Goal: Task Accomplishment & Management: Complete application form

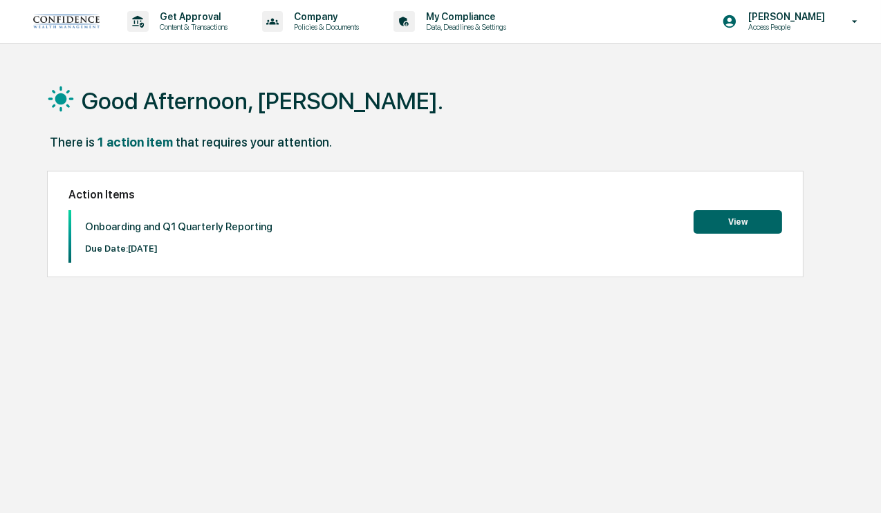
click at [744, 214] on button "View" at bounding box center [737, 222] width 88 height 24
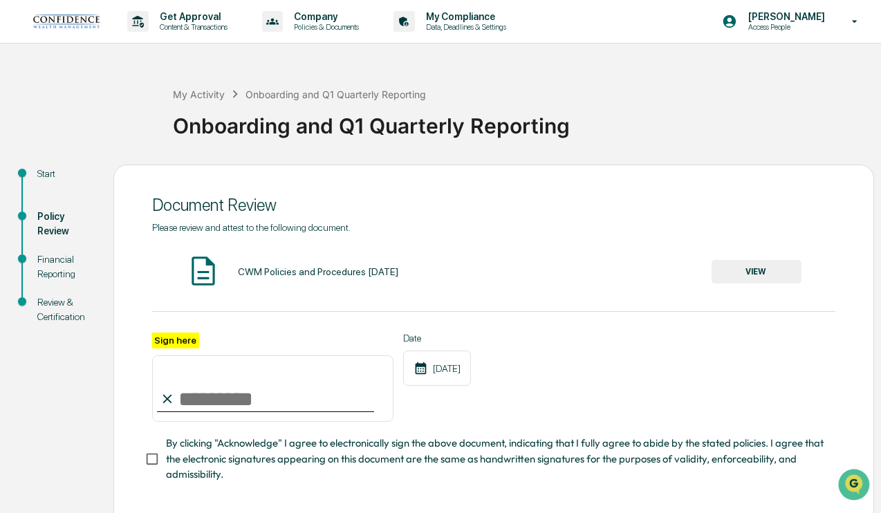
scroll to position [66, 0]
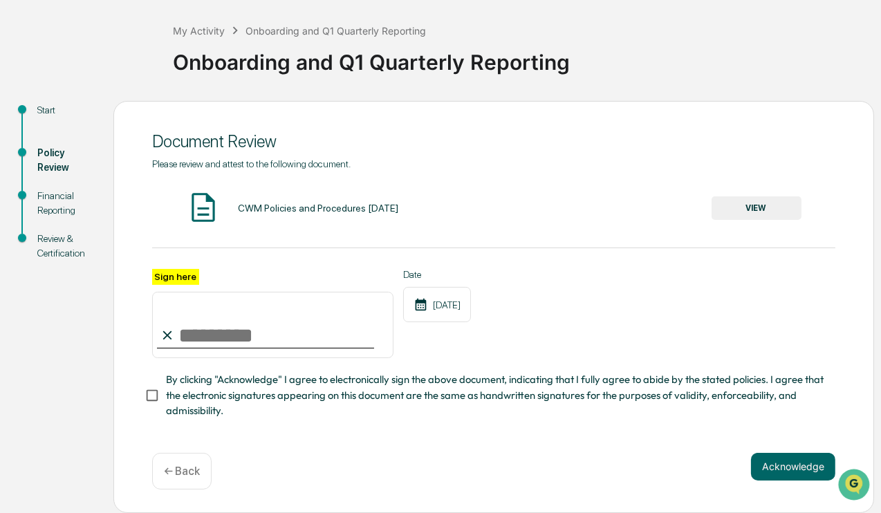
click at [200, 330] on input "Sign here" at bounding box center [272, 325] width 241 height 66
type input "**********"
click at [774, 473] on button "Acknowledge" at bounding box center [793, 467] width 84 height 28
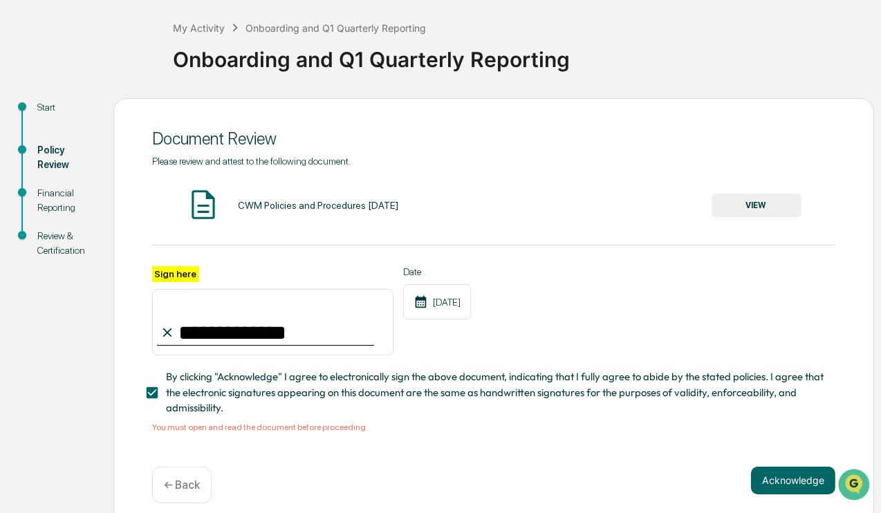
click at [759, 196] on button "VIEW" at bounding box center [756, 206] width 90 height 24
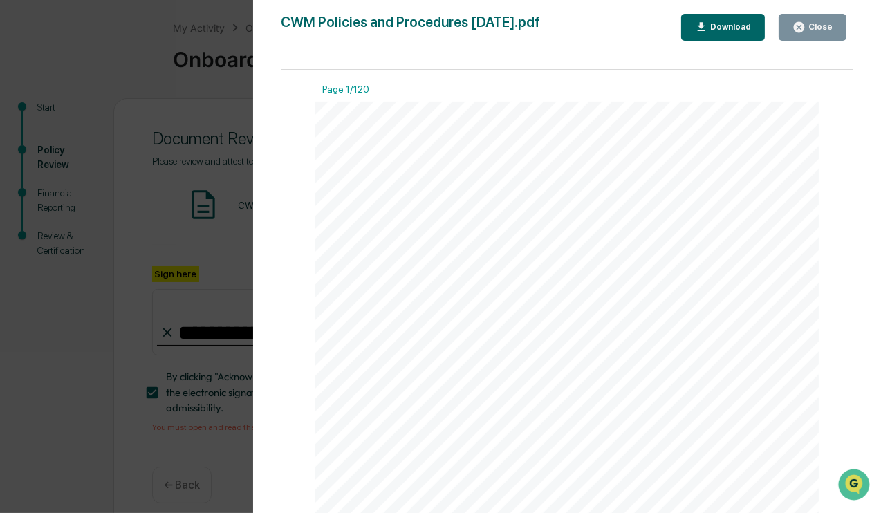
click at [677, 241] on div at bounding box center [566, 427] width 503 height 651
click at [715, 33] on div "Download" at bounding box center [723, 27] width 57 height 13
click at [662, 257] on div at bounding box center [566, 427] width 503 height 651
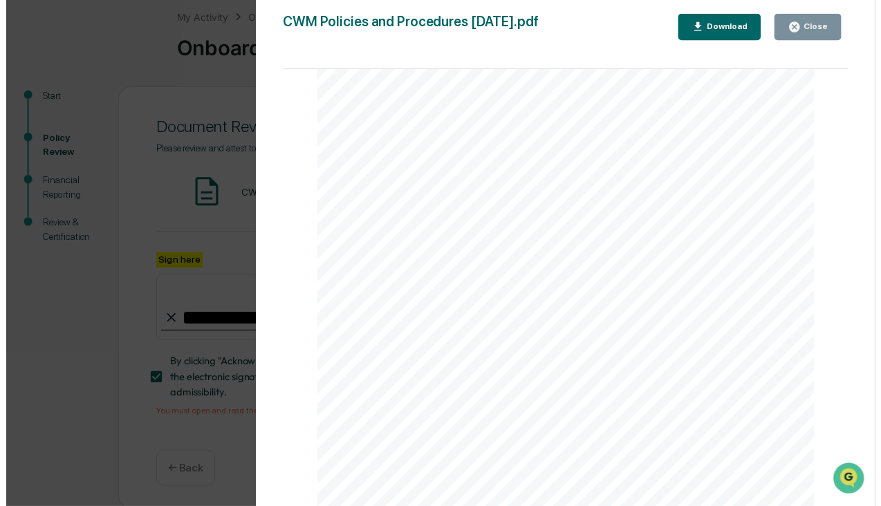
scroll to position [83, 0]
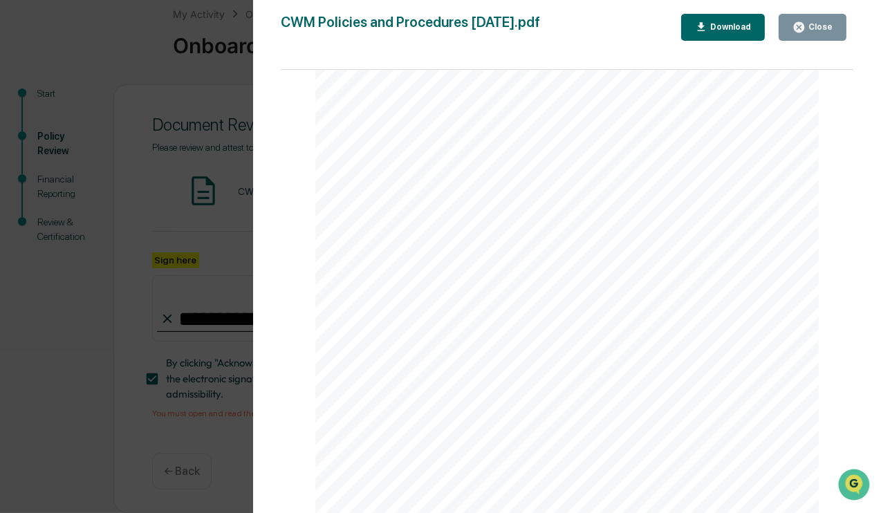
click at [824, 13] on div "Version History [DATE] 01:59 PM [PERSON_NAME] CWM Policies and Procedures [DATE…" at bounding box center [567, 270] width 628 height 541
click at [826, 19] on button "Close" at bounding box center [812, 27] width 68 height 27
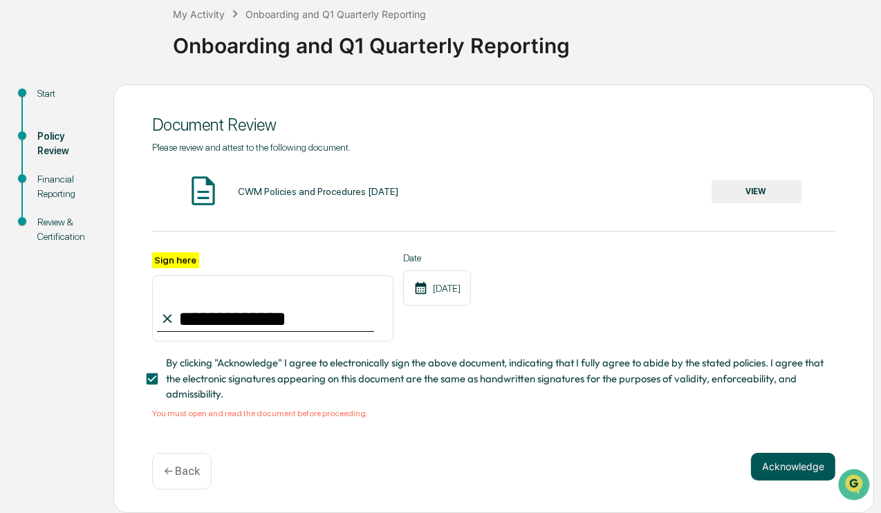
click at [776, 465] on button "Acknowledge" at bounding box center [793, 467] width 84 height 28
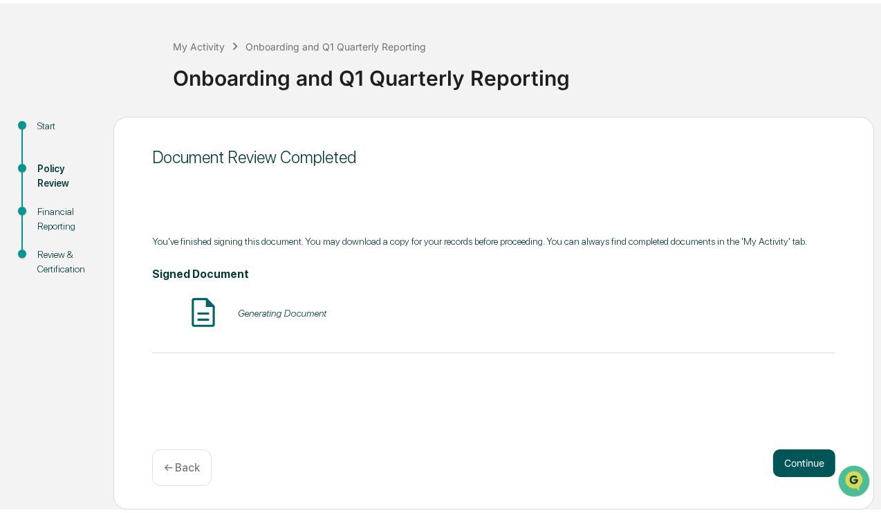
scroll to position [43, 0]
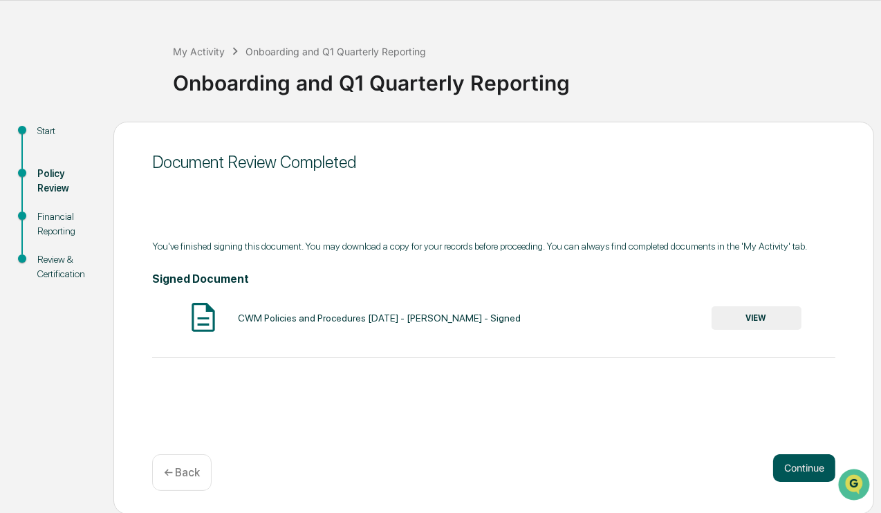
click at [794, 462] on button "Continue" at bounding box center [804, 468] width 62 height 28
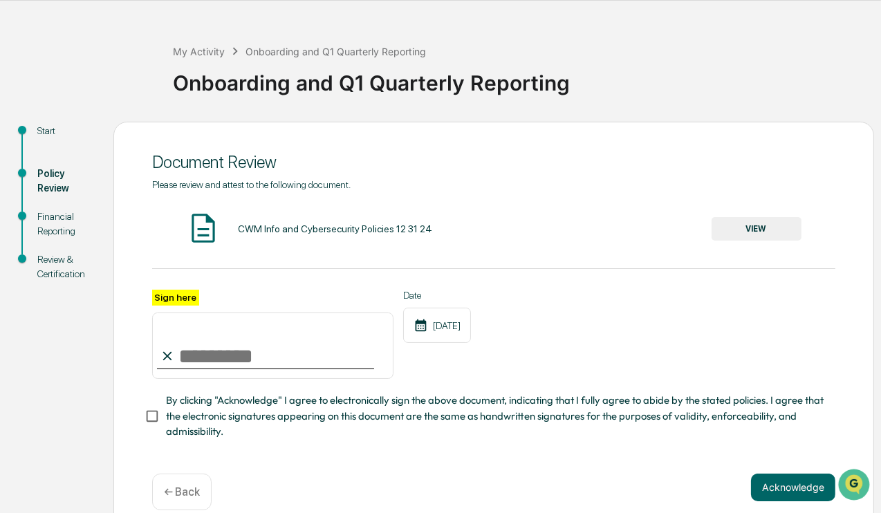
click at [773, 223] on button "VIEW" at bounding box center [756, 229] width 90 height 24
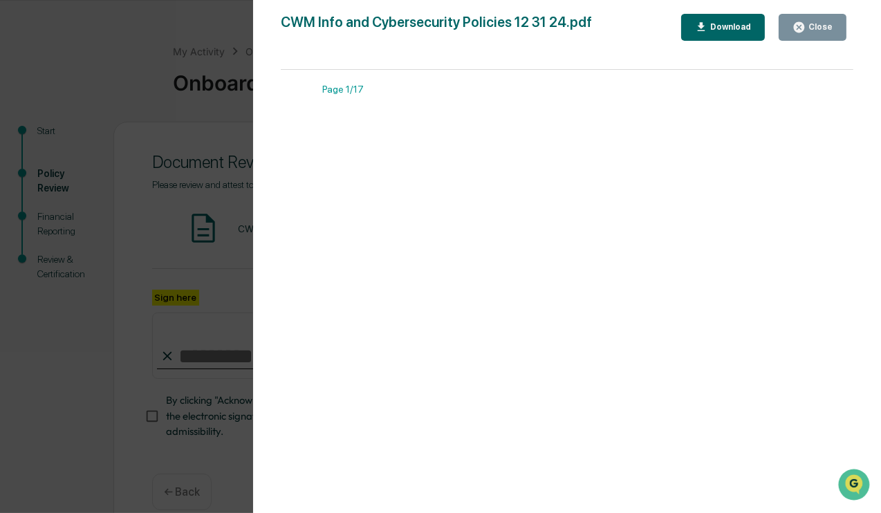
click at [736, 33] on div "Download" at bounding box center [723, 27] width 57 height 13
click at [628, 252] on div at bounding box center [566, 427] width 503 height 651
click at [814, 28] on div "Close" at bounding box center [818, 27] width 27 height 10
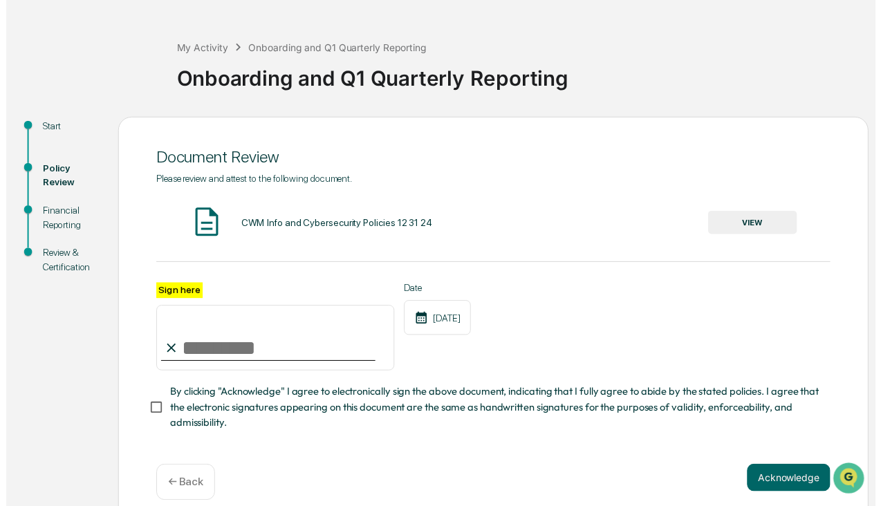
scroll to position [66, 0]
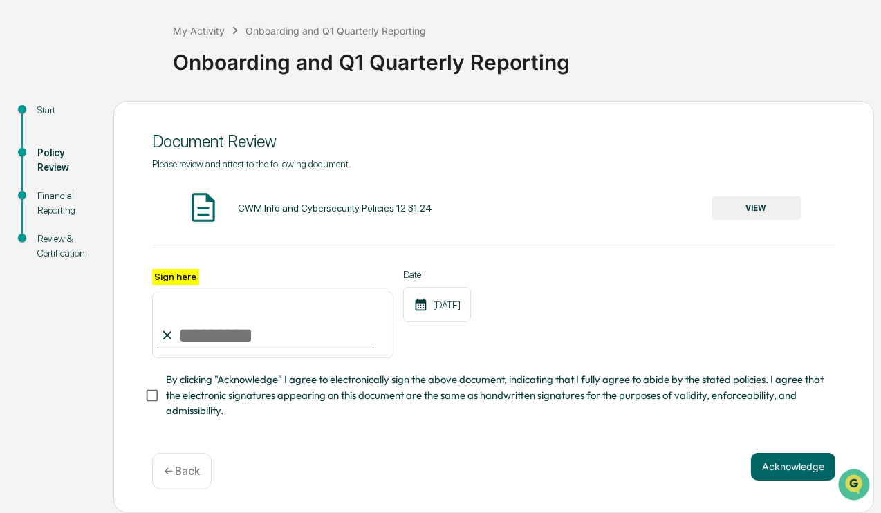
click at [331, 315] on input "Sign here" at bounding box center [272, 325] width 241 height 66
type input "**********"
click at [782, 467] on button "Acknowledge" at bounding box center [793, 467] width 84 height 28
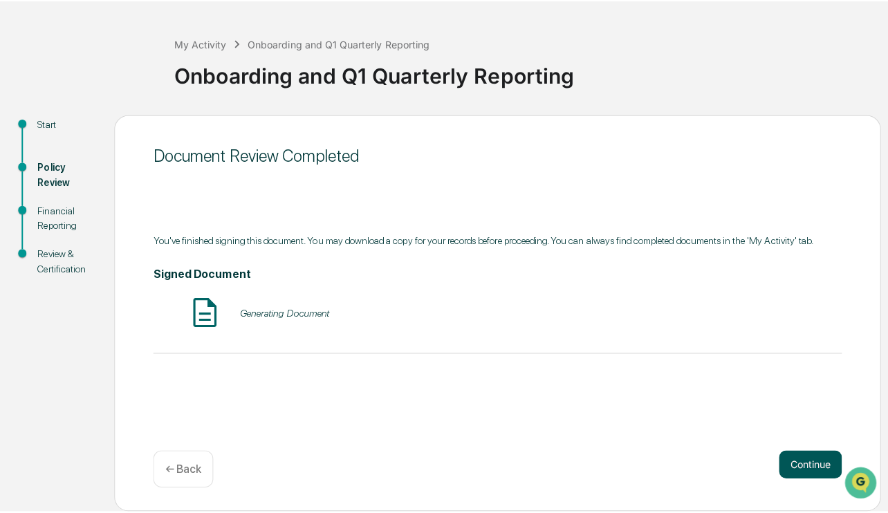
scroll to position [43, 0]
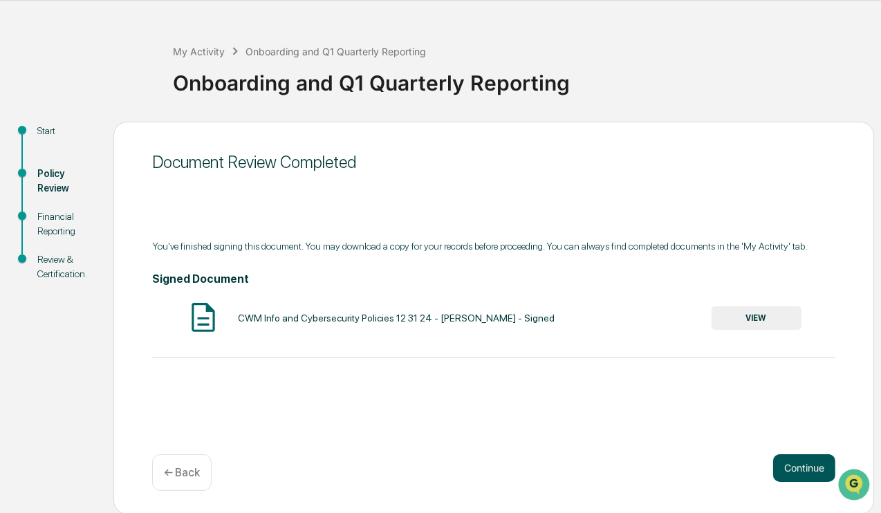
click at [787, 464] on button "Continue" at bounding box center [804, 468] width 62 height 28
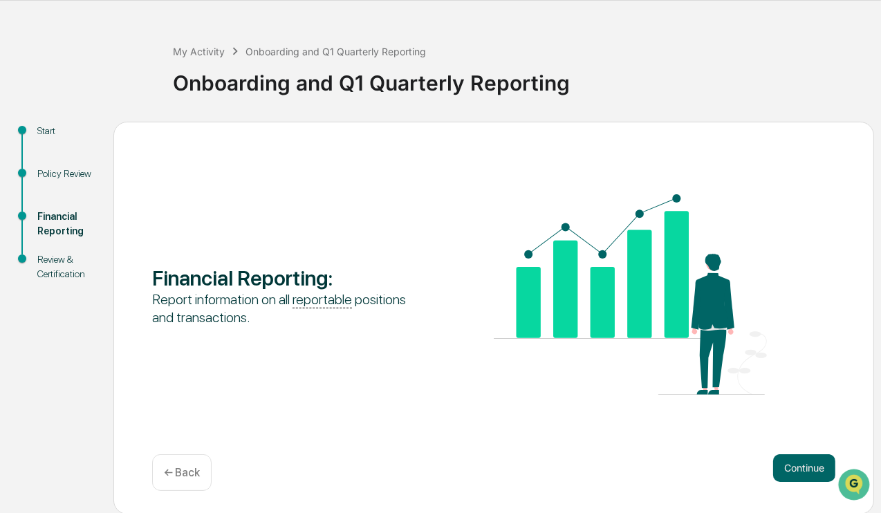
click at [798, 451] on div "Financial Reporting : Report information on all reportable positions and transa…" at bounding box center [493, 318] width 760 height 393
click at [789, 463] on button "Continue" at bounding box center [804, 468] width 62 height 28
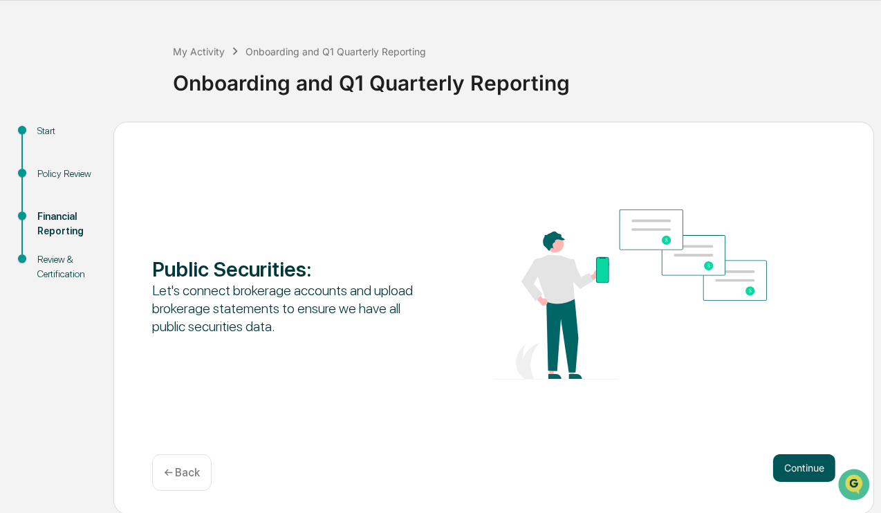
click at [812, 472] on button "Continue" at bounding box center [804, 468] width 62 height 28
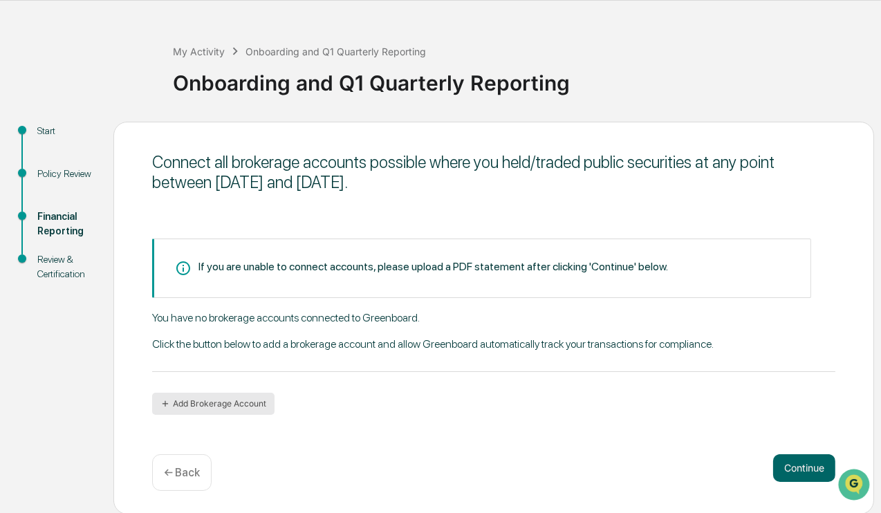
click at [258, 405] on button "Add Brokerage Account" at bounding box center [213, 404] width 122 height 22
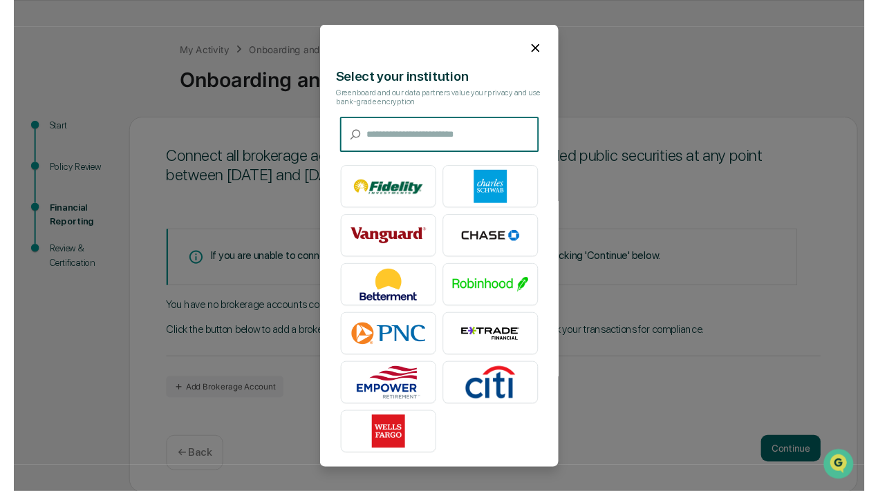
scroll to position [1, 0]
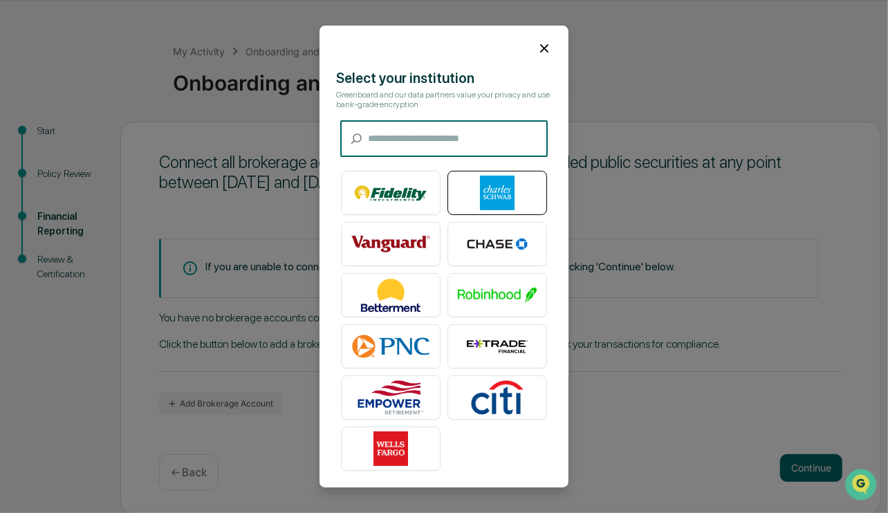
click at [496, 187] on img at bounding box center [497, 193] width 79 height 35
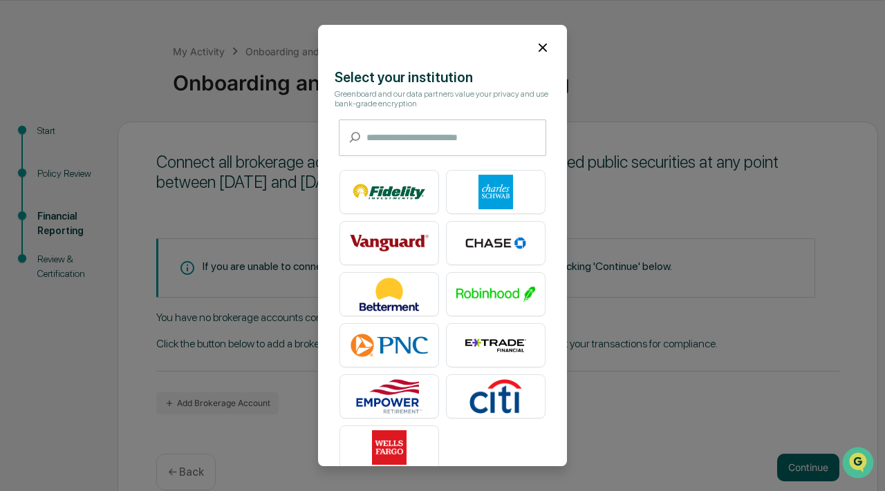
click at [538, 50] on icon at bounding box center [542, 48] width 8 height 8
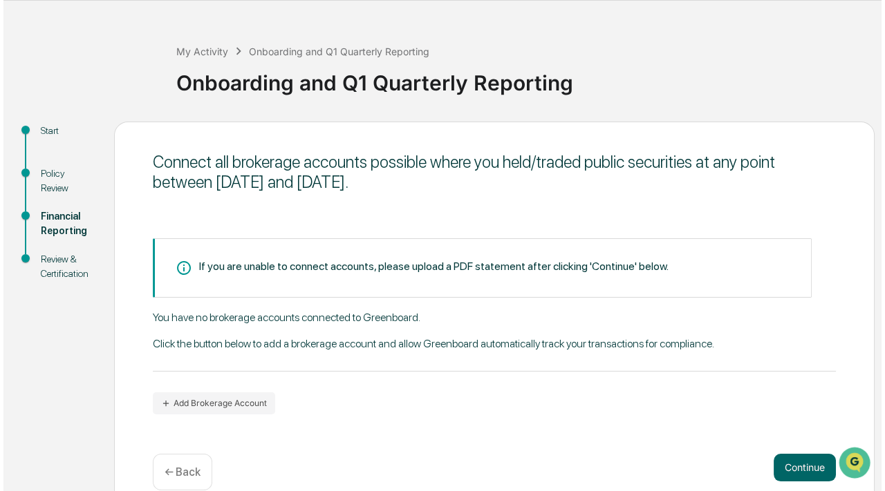
scroll to position [64, 0]
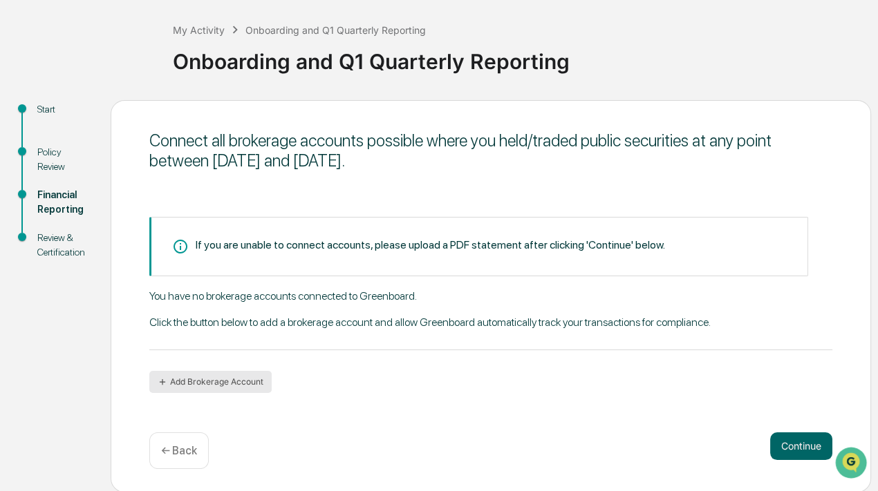
click at [237, 380] on button "Add Brokerage Account" at bounding box center [210, 382] width 122 height 22
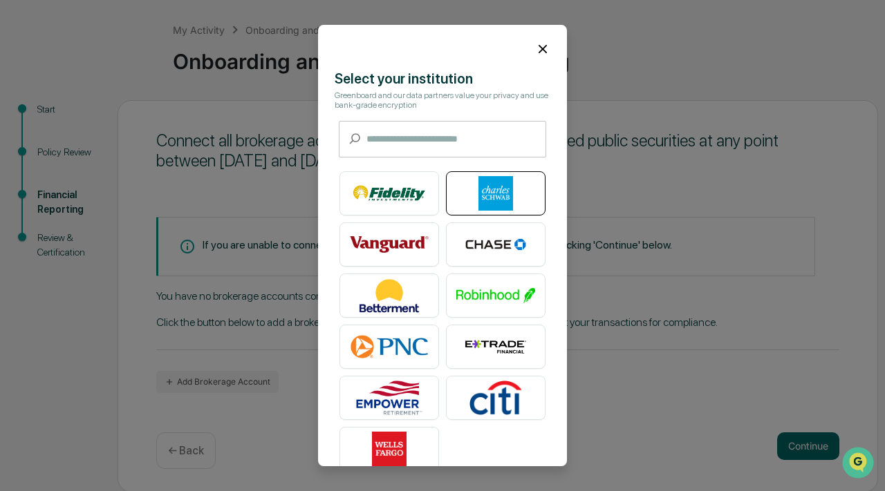
click at [494, 194] on img at bounding box center [495, 193] width 79 height 35
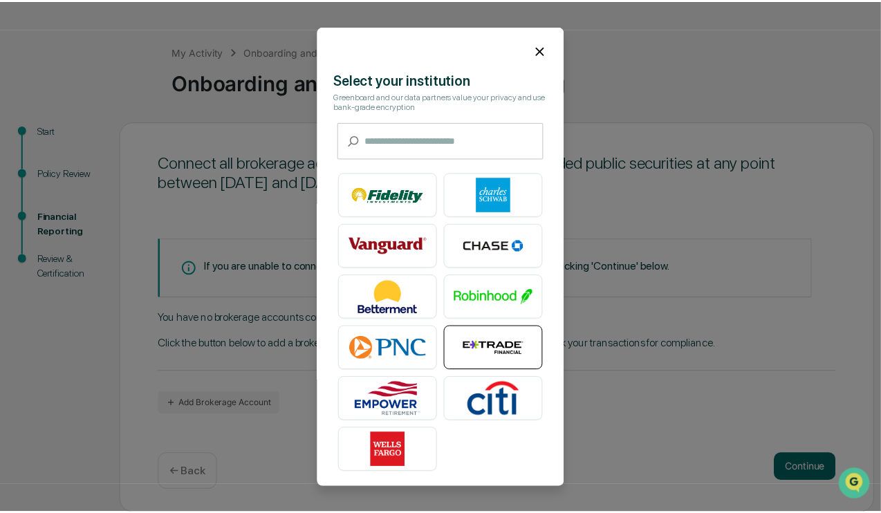
scroll to position [1, 0]
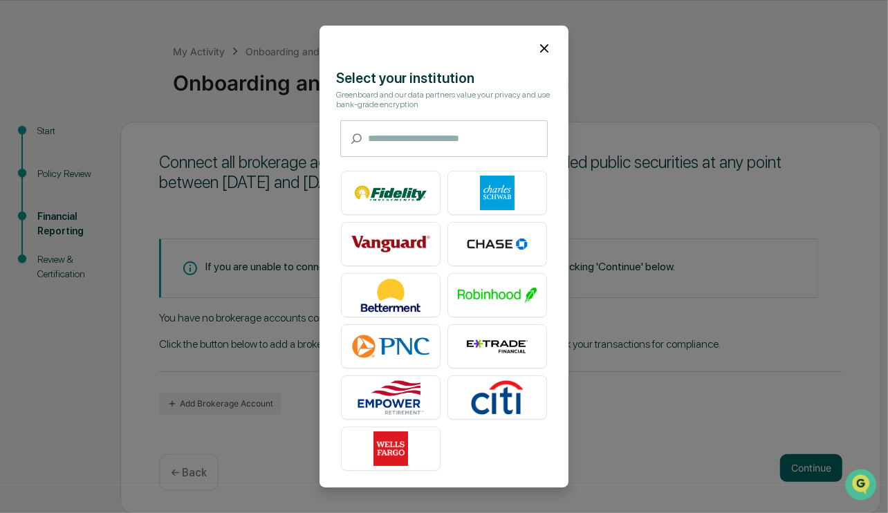
click at [421, 135] on input "text" at bounding box center [458, 138] width 180 height 37
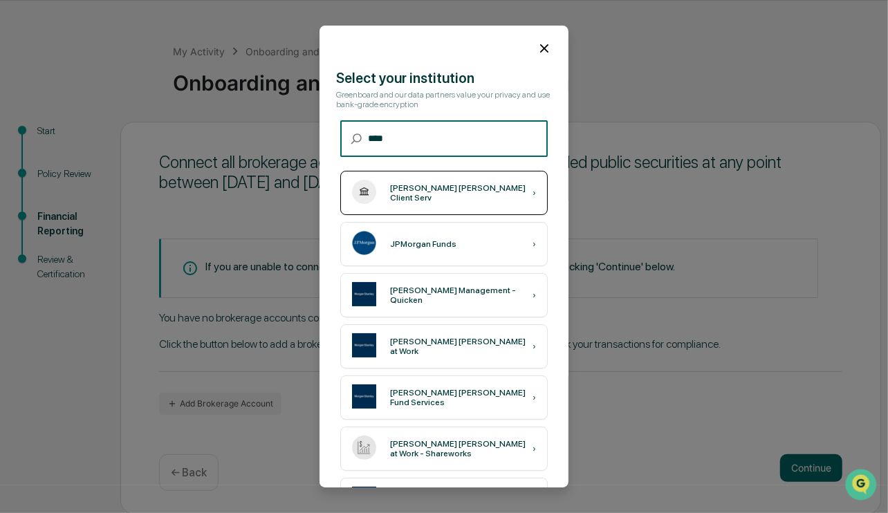
type input "****"
click at [435, 203] on div "[PERSON_NAME] [PERSON_NAME] Client Serv ›" at bounding box center [443, 193] width 207 height 44
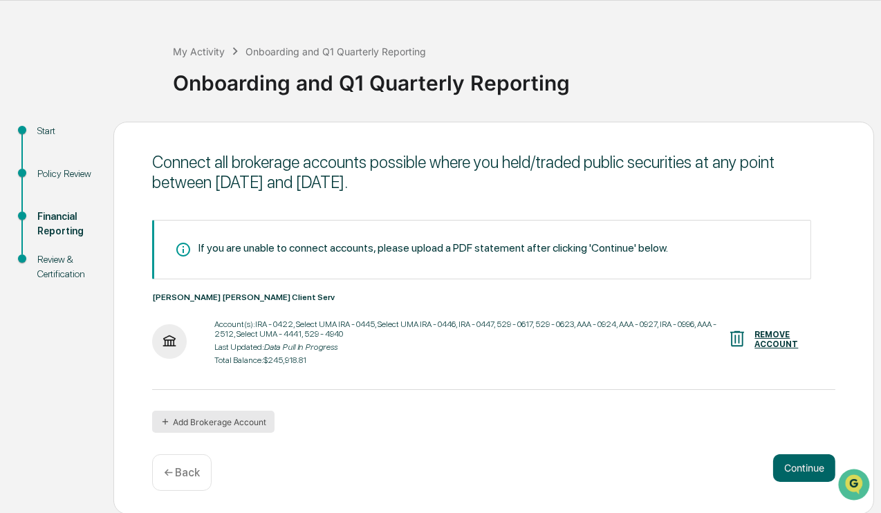
click at [245, 421] on button "Add Brokerage Account" at bounding box center [213, 422] width 122 height 22
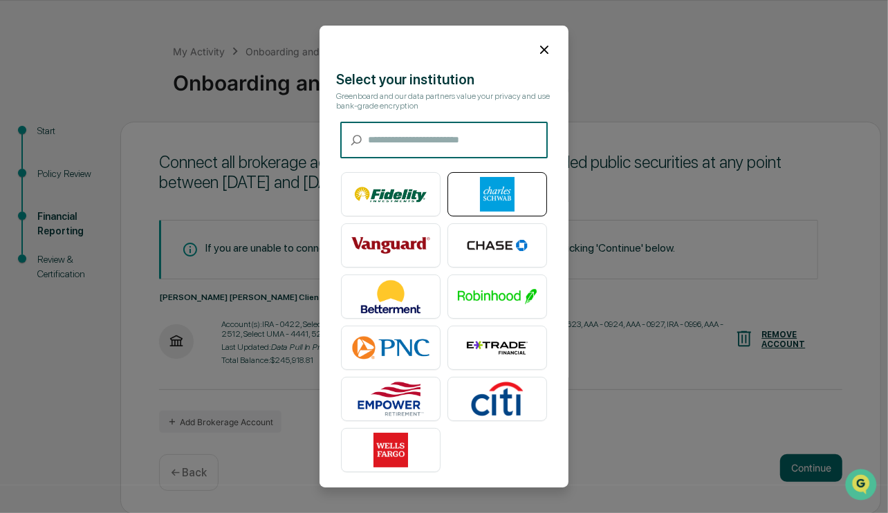
click at [495, 191] on img at bounding box center [497, 195] width 79 height 35
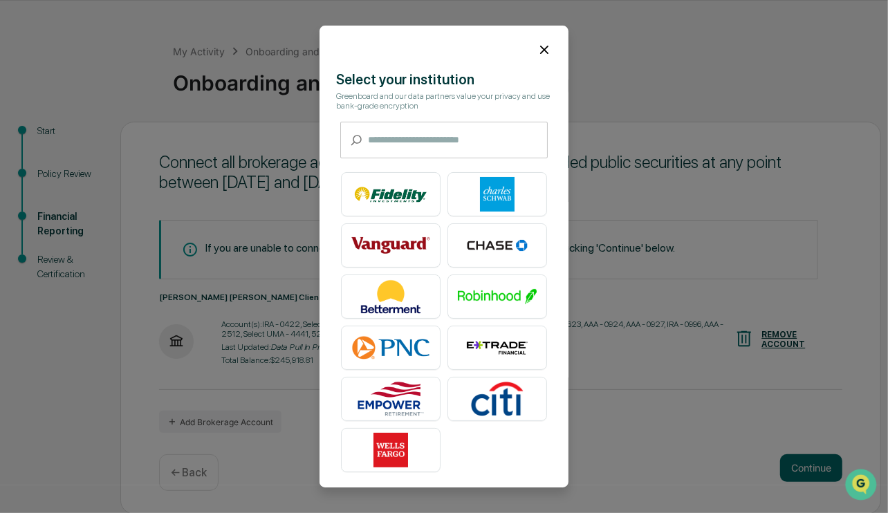
click at [536, 49] on icon at bounding box center [543, 49] width 15 height 15
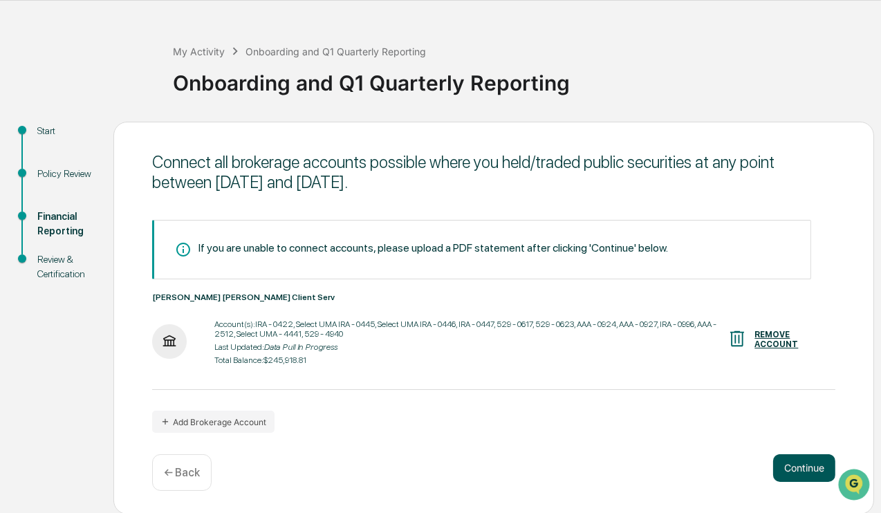
click at [813, 458] on button "Continue" at bounding box center [804, 468] width 62 height 28
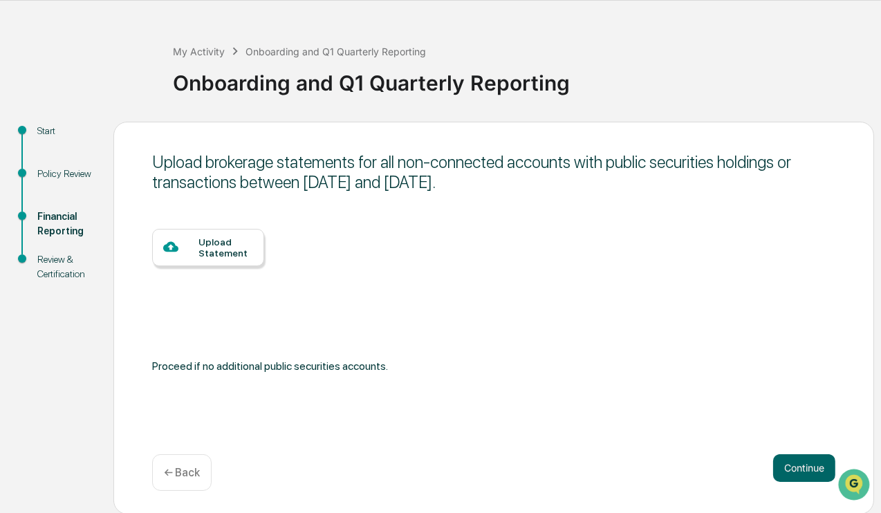
click at [226, 248] on div "Upload Statement" at bounding box center [225, 247] width 55 height 22
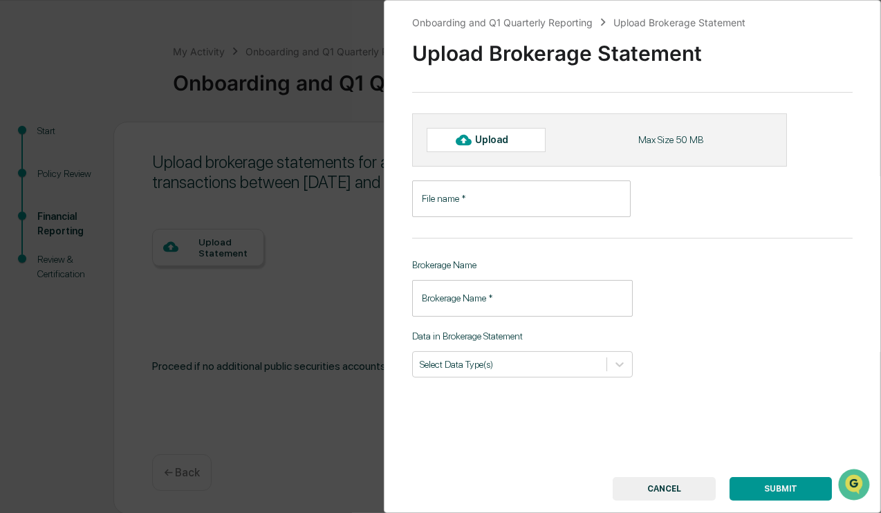
click at [496, 140] on div "Upload" at bounding box center [497, 139] width 45 height 11
type input "**********"
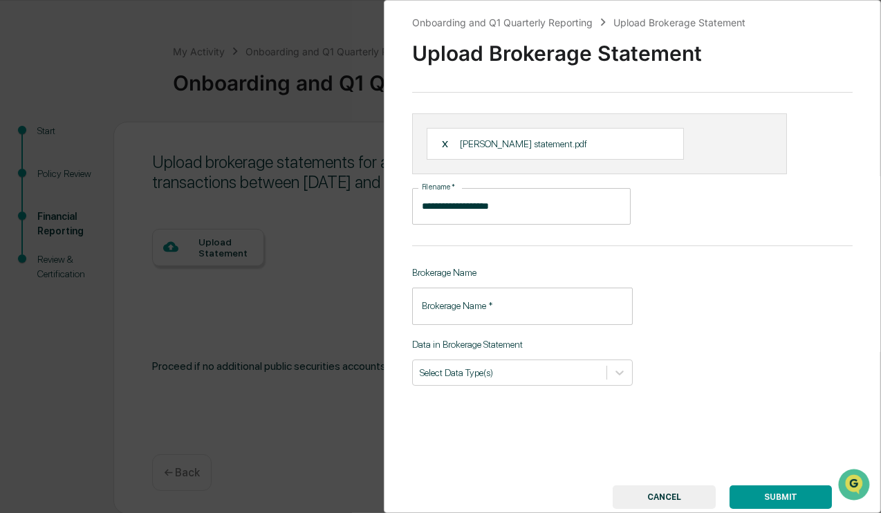
click at [503, 301] on input "Brokerage Name   *" at bounding box center [522, 306] width 221 height 37
type input "**********"
click at [475, 374] on div at bounding box center [510, 372] width 180 height 13
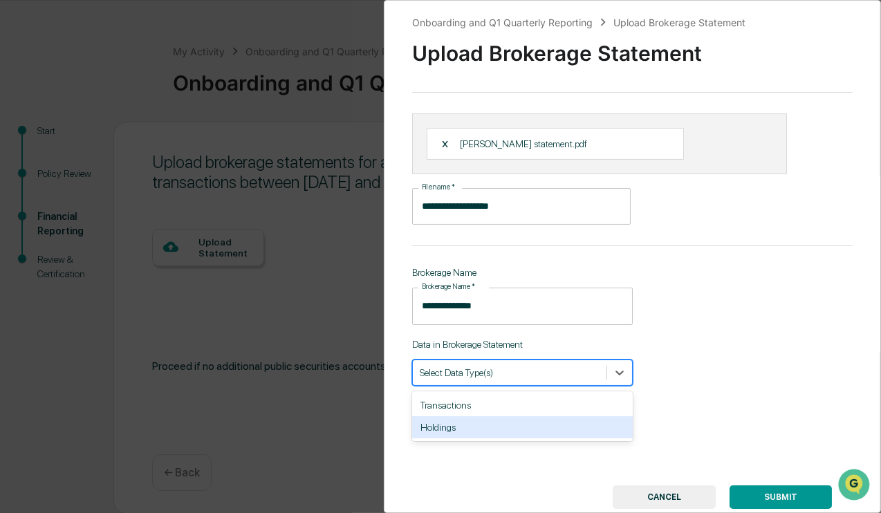
click at [475, 426] on div "Holdings" at bounding box center [522, 427] width 221 height 22
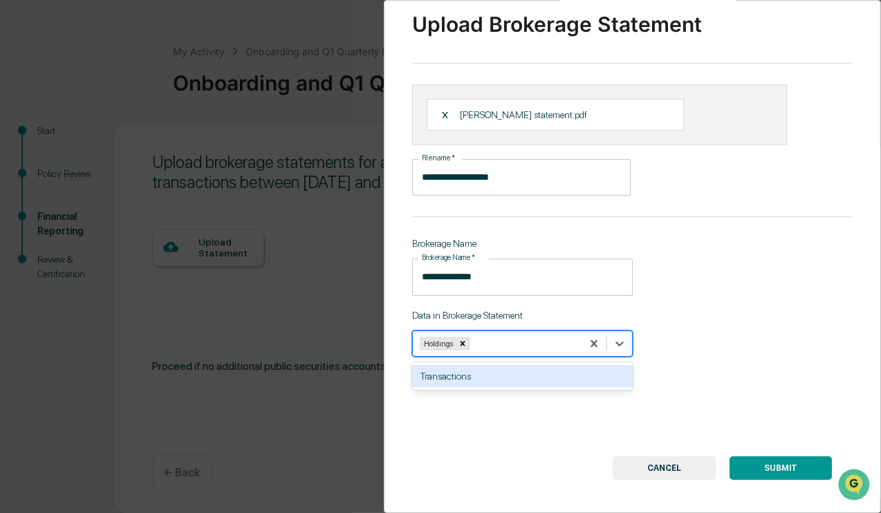
scroll to position [44, 0]
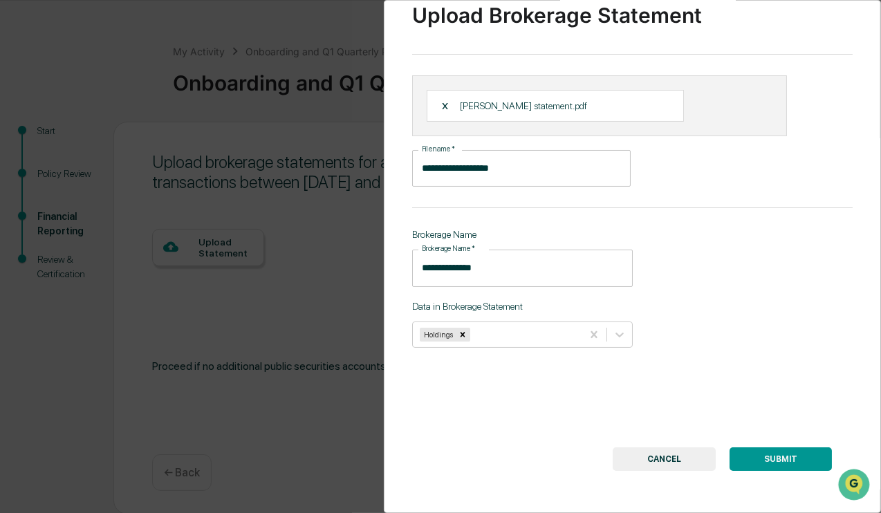
click at [706, 350] on div "**********" at bounding box center [632, 256] width 497 height 513
click at [776, 451] on button "SUBMIT" at bounding box center [780, 459] width 102 height 24
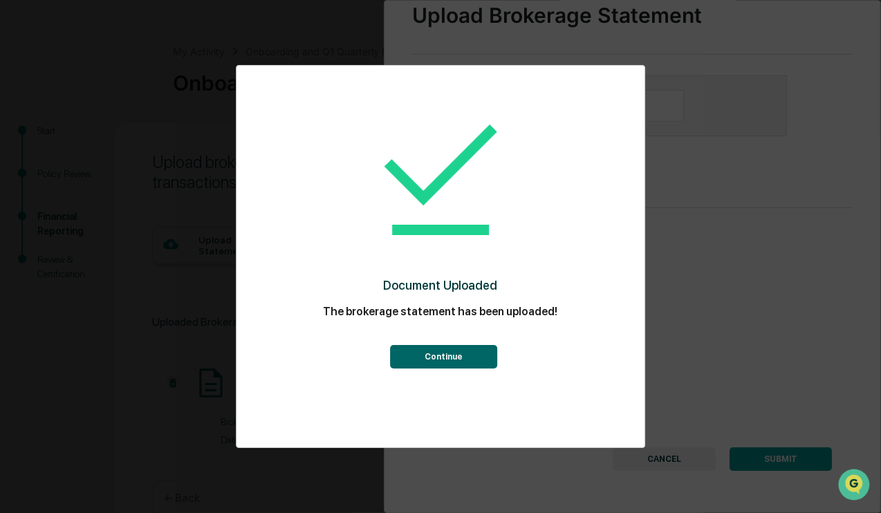
click at [464, 354] on button "Continue" at bounding box center [444, 357] width 107 height 24
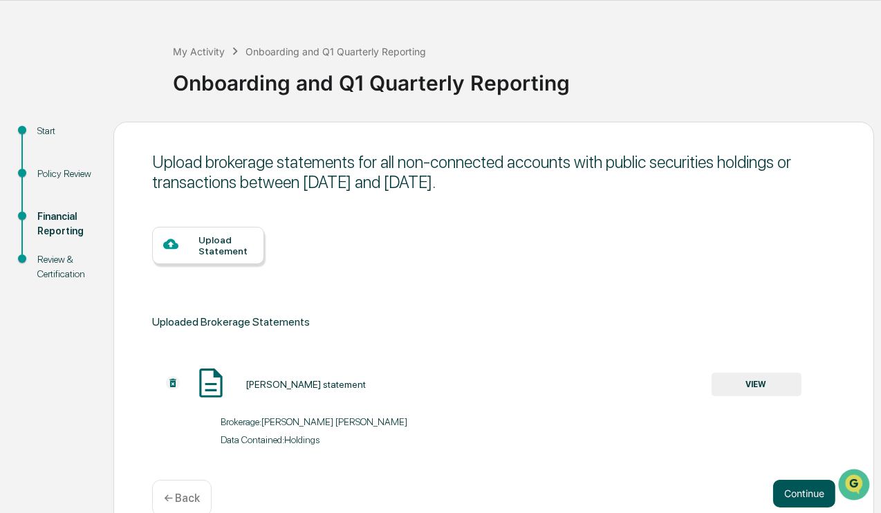
click at [805, 491] on button "Continue" at bounding box center [804, 494] width 62 height 28
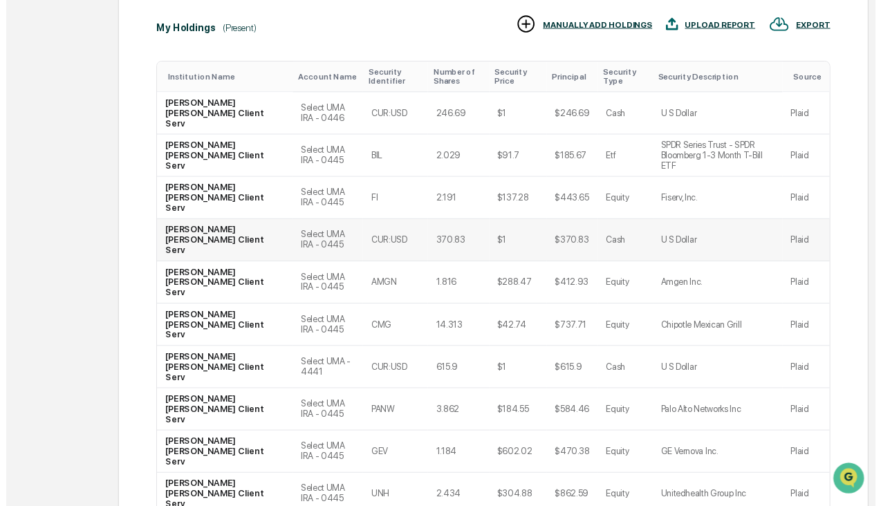
scroll to position [377, 0]
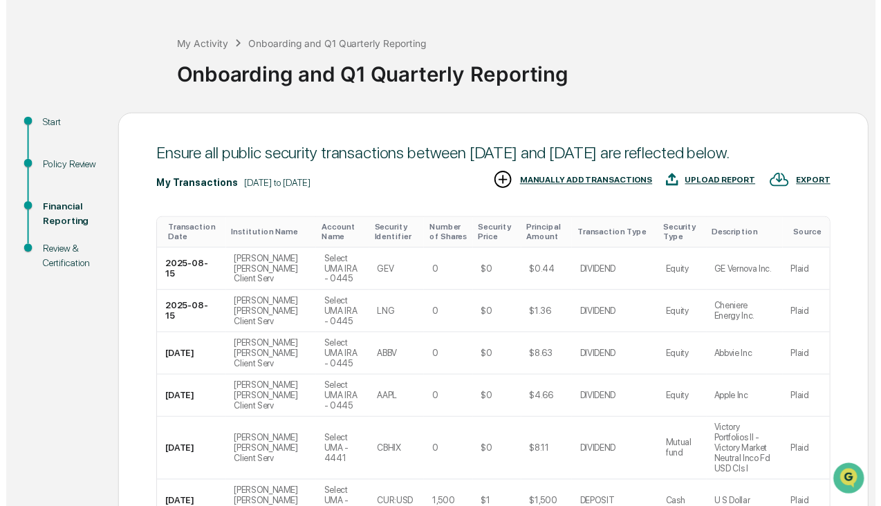
scroll to position [362, 0]
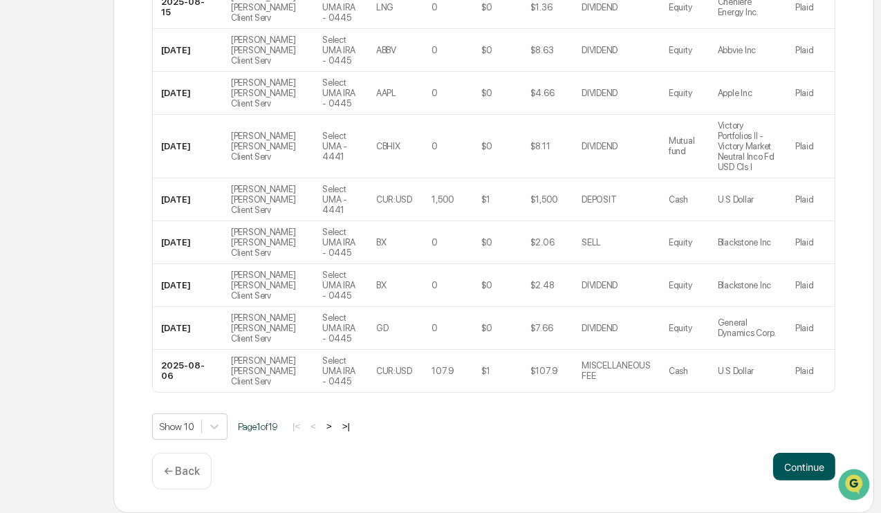
click at [801, 466] on button "Continue" at bounding box center [804, 467] width 62 height 28
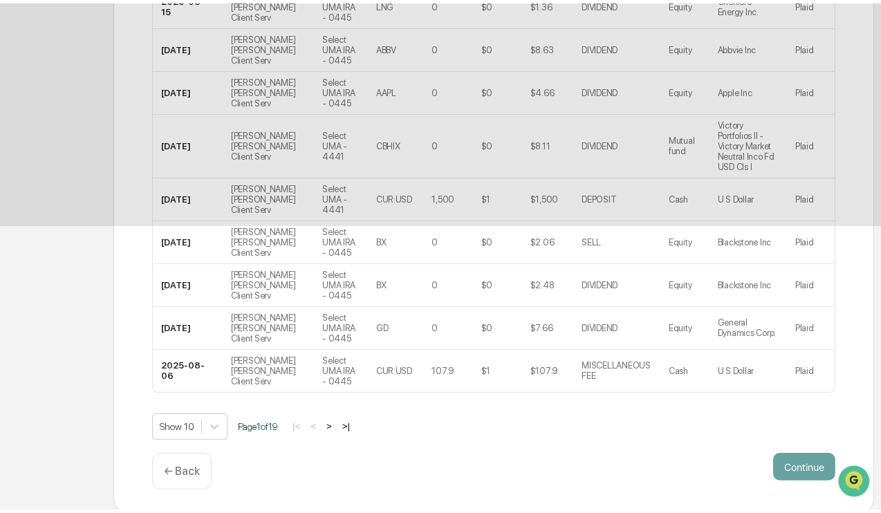
scroll to position [86, 0]
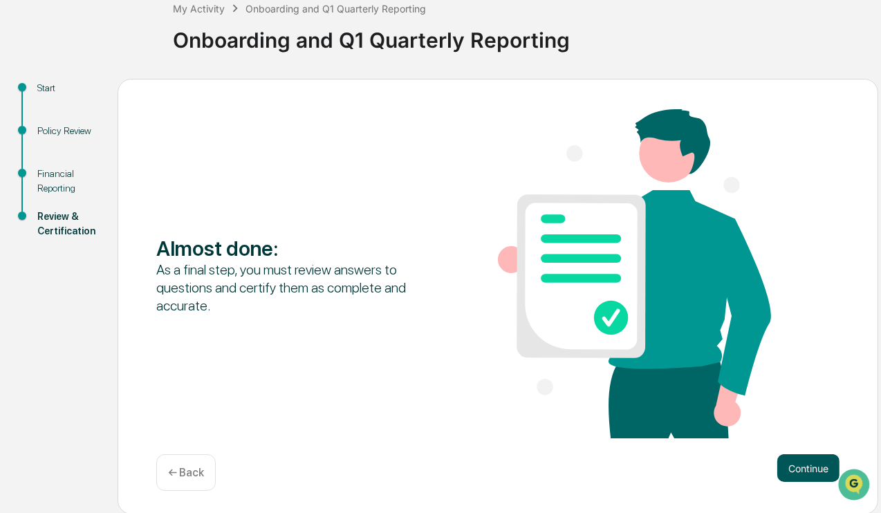
click at [803, 471] on button "Continue" at bounding box center [808, 468] width 62 height 28
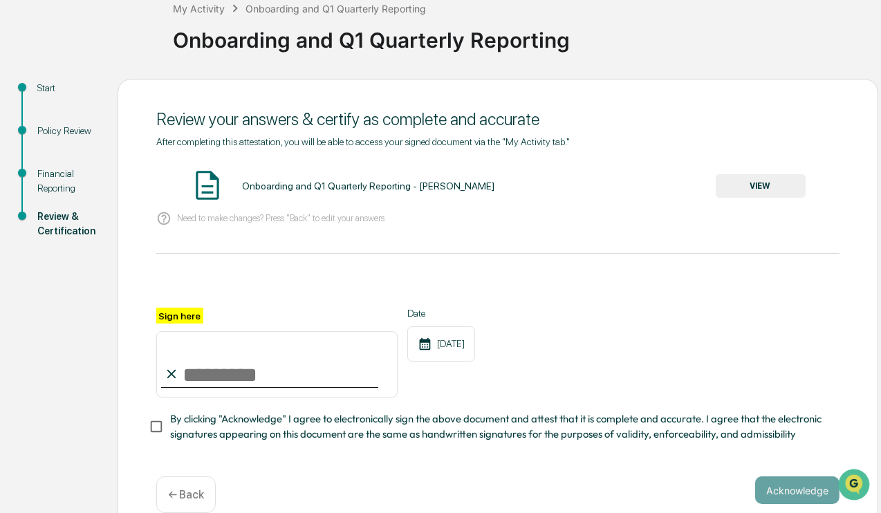
click at [750, 187] on button "VIEW" at bounding box center [760, 186] width 90 height 24
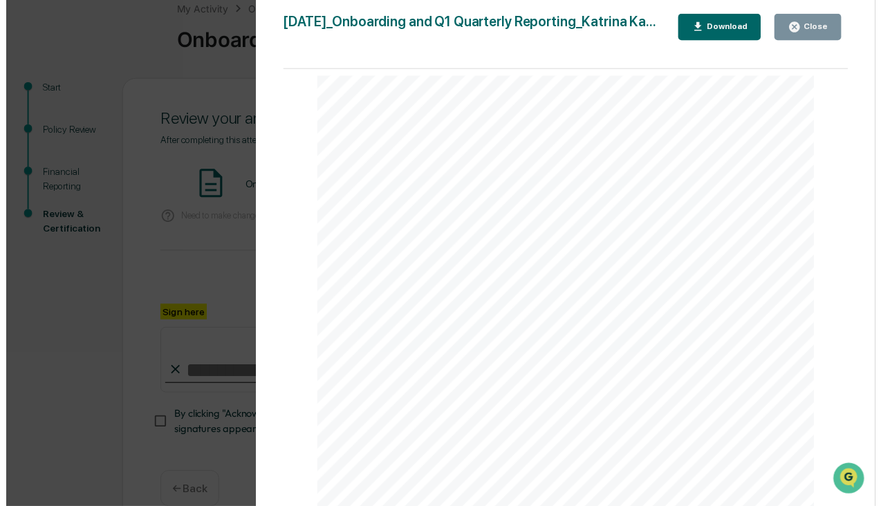
scroll to position [8940, 0]
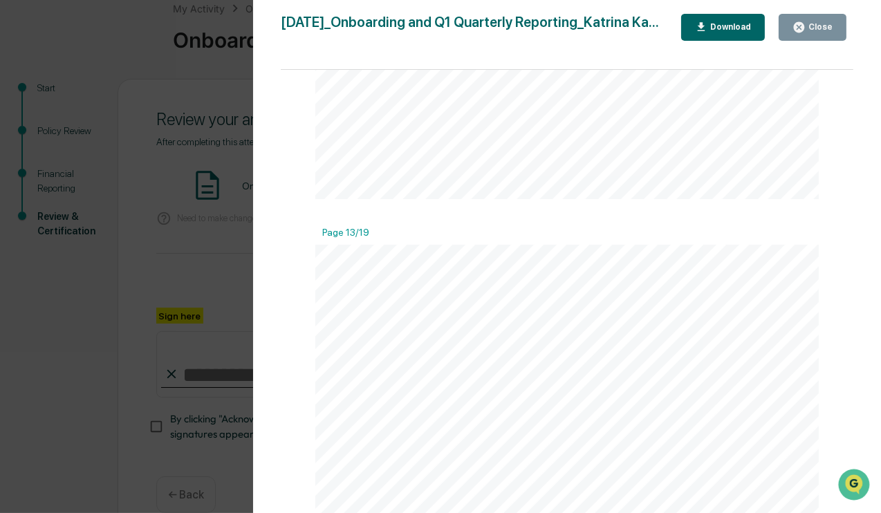
click at [733, 22] on div "Download" at bounding box center [729, 27] width 44 height 10
drag, startPoint x: 147, startPoint y: 313, endPoint x: 158, endPoint y: 317, distance: 11.6
click at [147, 313] on div "Version History [DATE] 08:13 PM [PERSON_NAME] [DATE]_Onboarding and Q1 Quarterl…" at bounding box center [440, 256] width 881 height 513
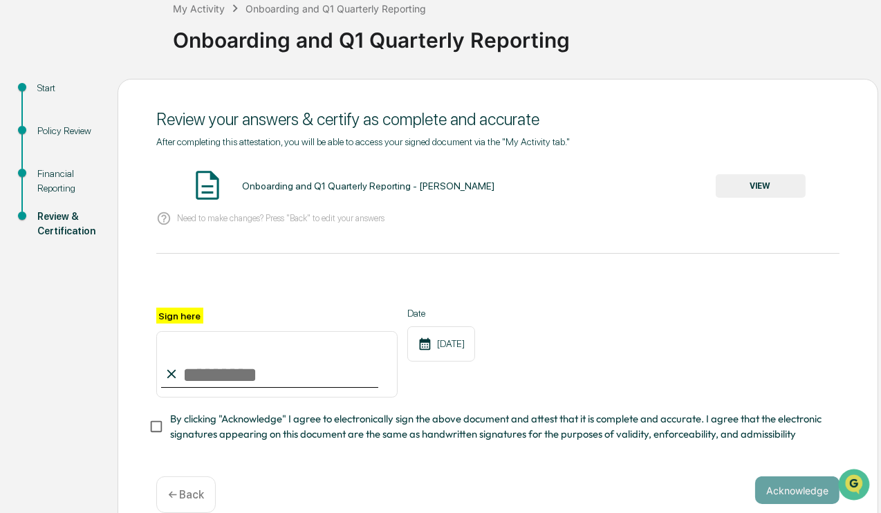
click at [298, 369] on input "Sign here" at bounding box center [276, 364] width 241 height 66
type input "**********"
click at [769, 485] on button "Acknowledge" at bounding box center [797, 490] width 84 height 28
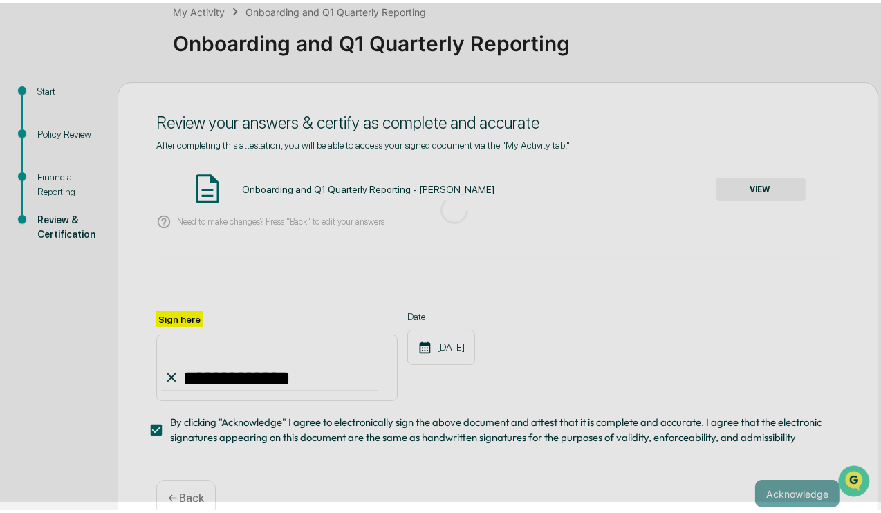
scroll to position [43, 0]
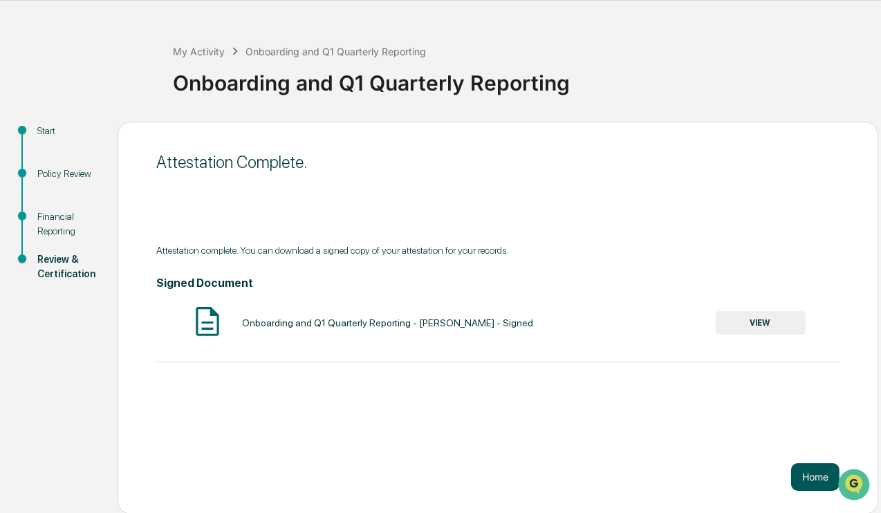
click at [807, 467] on button "Home" at bounding box center [815, 477] width 48 height 28
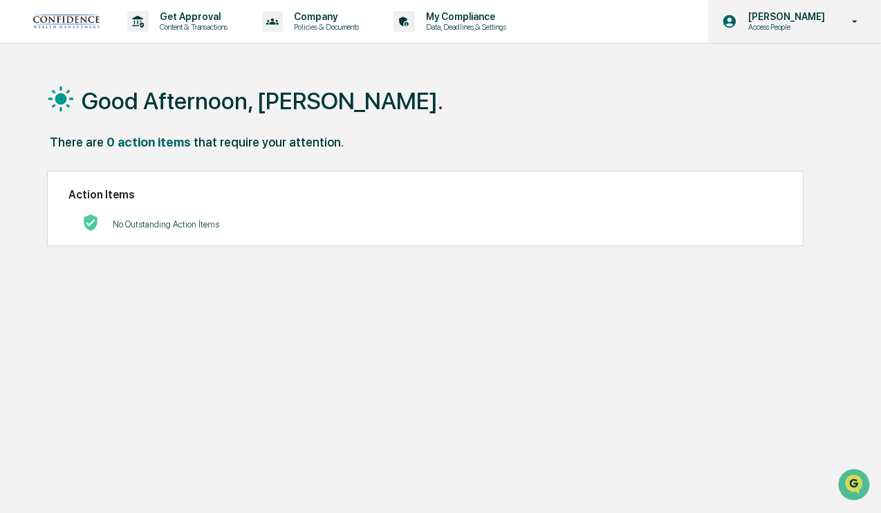
click at [794, 22] on p "Access People" at bounding box center [784, 27] width 95 height 10
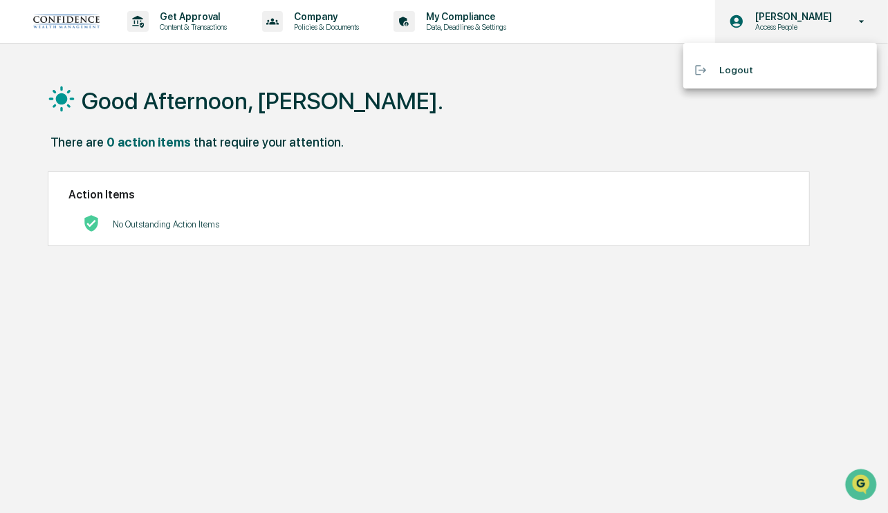
click at [794, 22] on div at bounding box center [444, 256] width 888 height 513
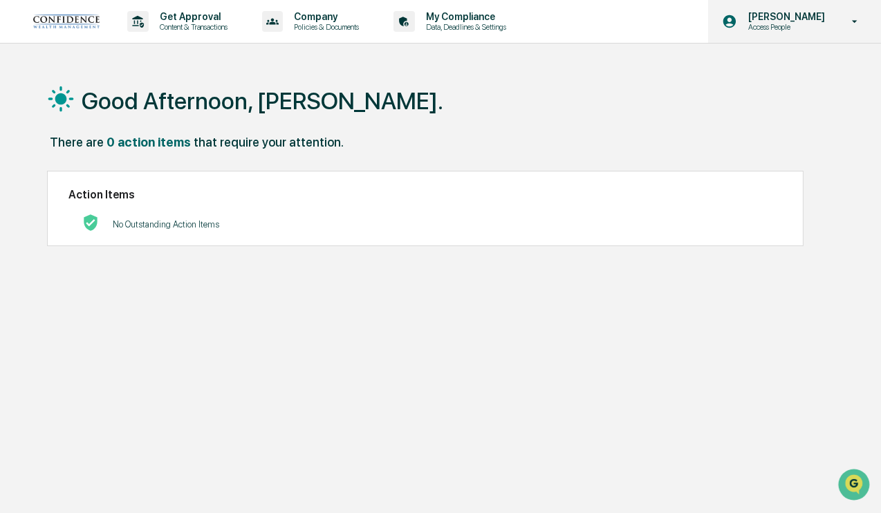
click at [854, 17] on icon at bounding box center [855, 21] width 24 height 13
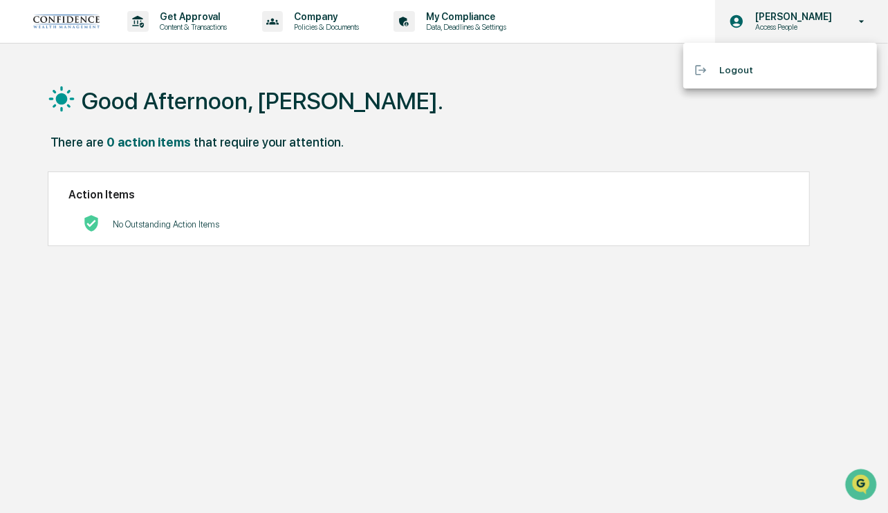
click at [854, 17] on div at bounding box center [444, 256] width 888 height 513
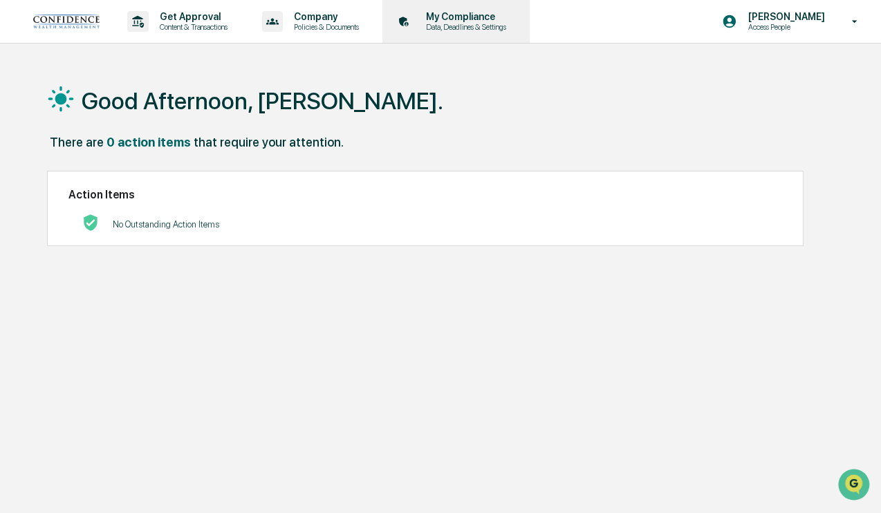
click at [472, 10] on div "My Compliance Data, Deadlines & Settings" at bounding box center [454, 21] width 133 height 43
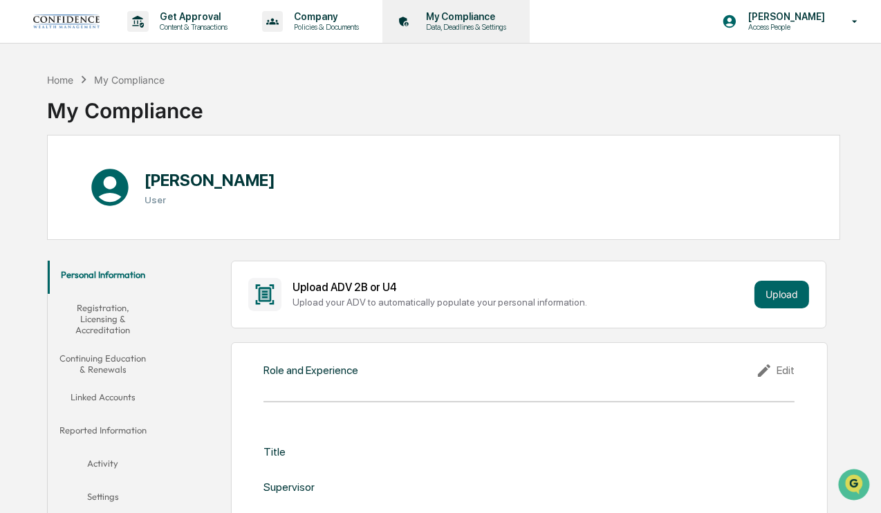
click at [449, 25] on p "Data, Deadlines & Settings" at bounding box center [464, 27] width 98 height 10
click at [59, 76] on div "Home" at bounding box center [60, 80] width 26 height 12
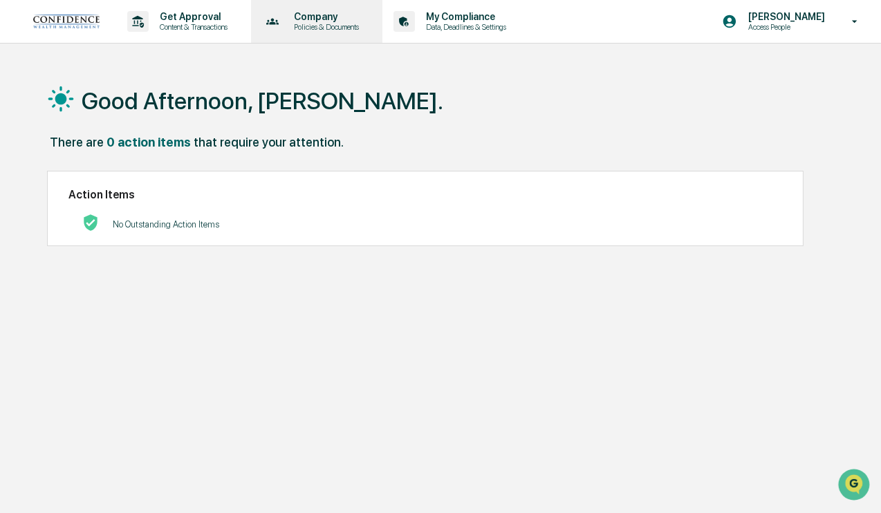
click at [308, 9] on div "Company Policies & Documents" at bounding box center [315, 21] width 118 height 43
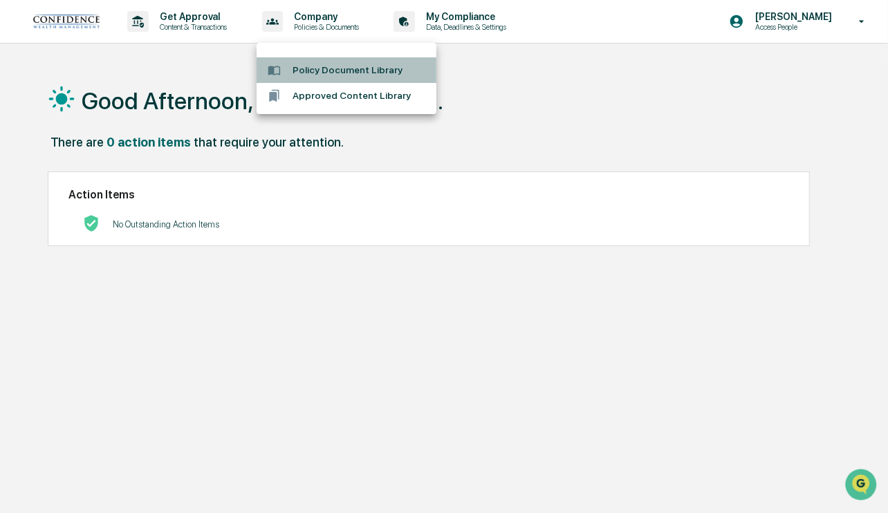
click at [359, 69] on li "Policy Document Library" at bounding box center [346, 70] width 180 height 26
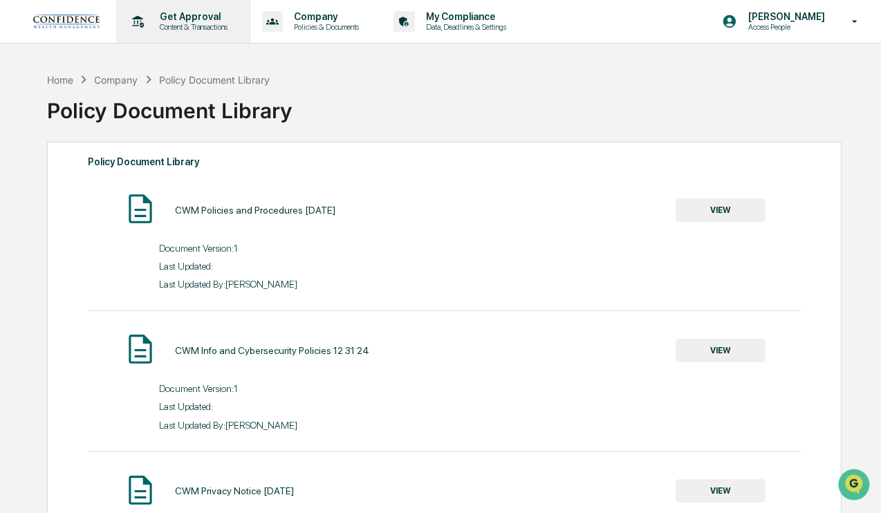
click at [202, 15] on p "Get Approval" at bounding box center [192, 16] width 86 height 11
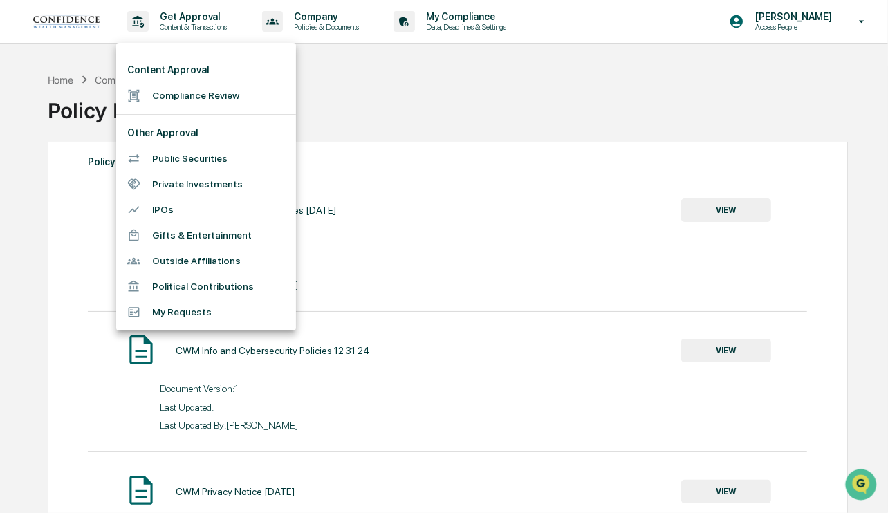
click at [202, 13] on div at bounding box center [444, 256] width 888 height 513
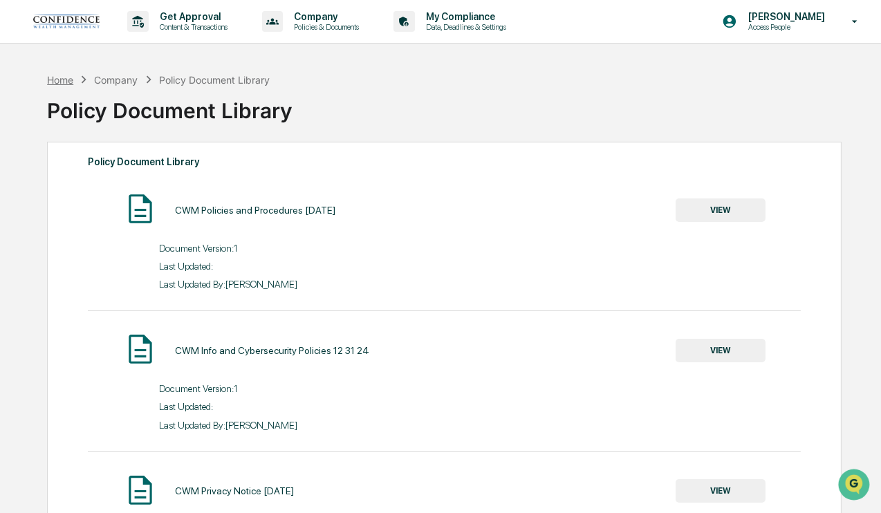
click at [69, 75] on div "Home" at bounding box center [60, 80] width 26 height 12
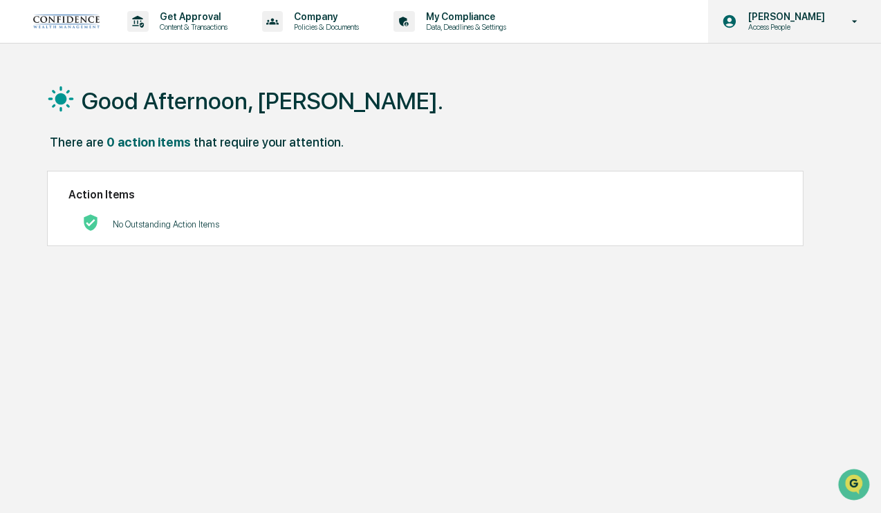
click at [832, 19] on div "Katrina Kaupp Access People" at bounding box center [794, 21] width 173 height 43
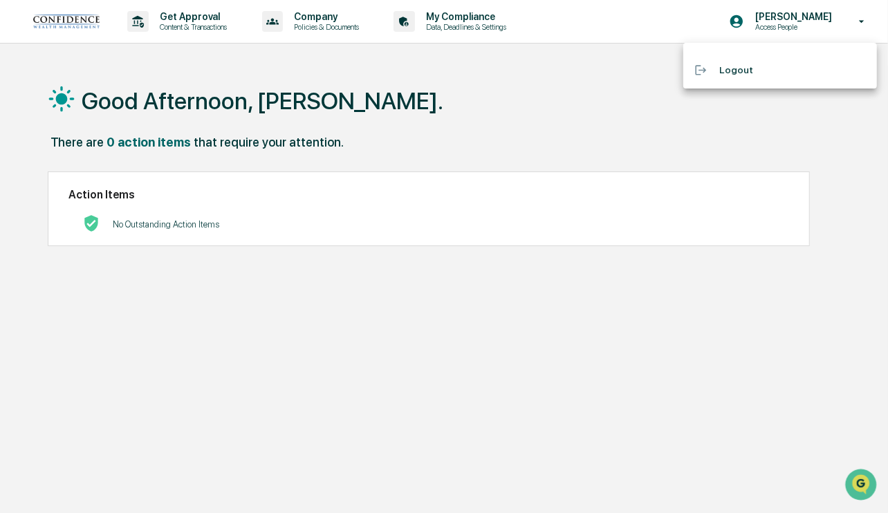
click at [800, 26] on div at bounding box center [444, 256] width 888 height 513
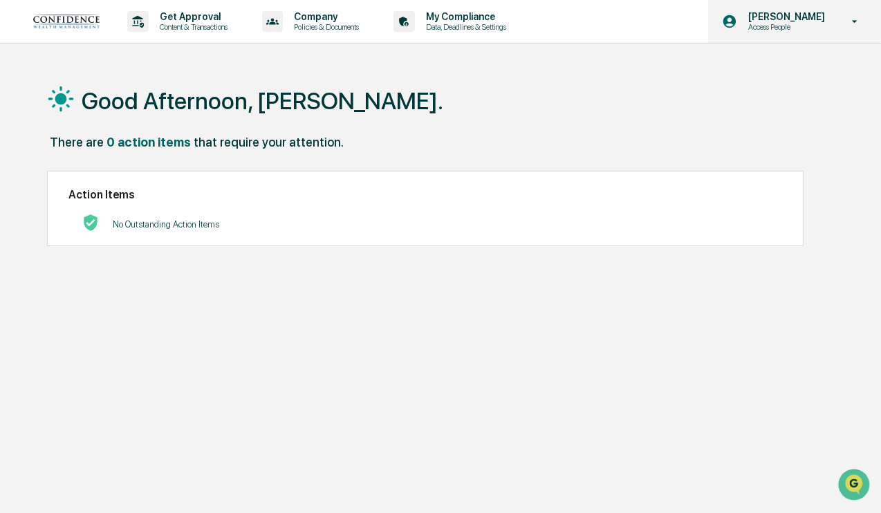
click at [775, 18] on p "[PERSON_NAME]" at bounding box center [784, 16] width 95 height 11
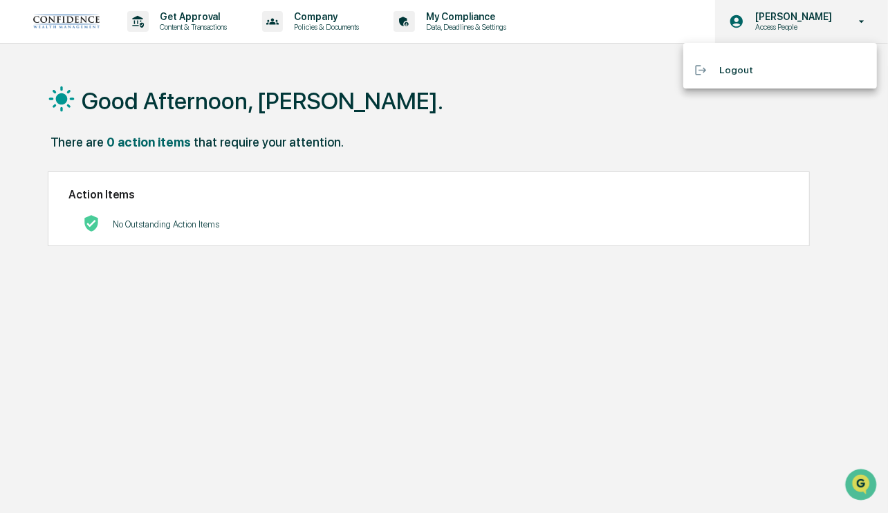
click at [775, 18] on div at bounding box center [444, 256] width 888 height 513
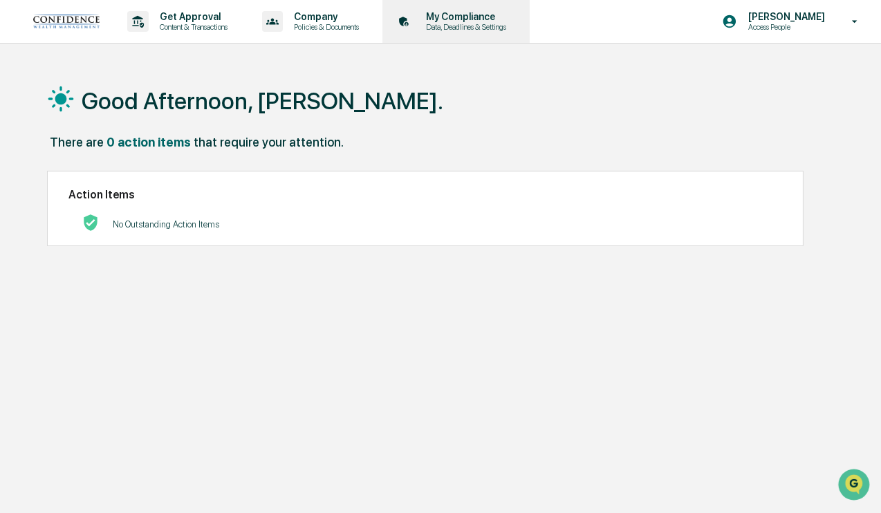
click at [481, 18] on p "My Compliance" at bounding box center [464, 16] width 98 height 11
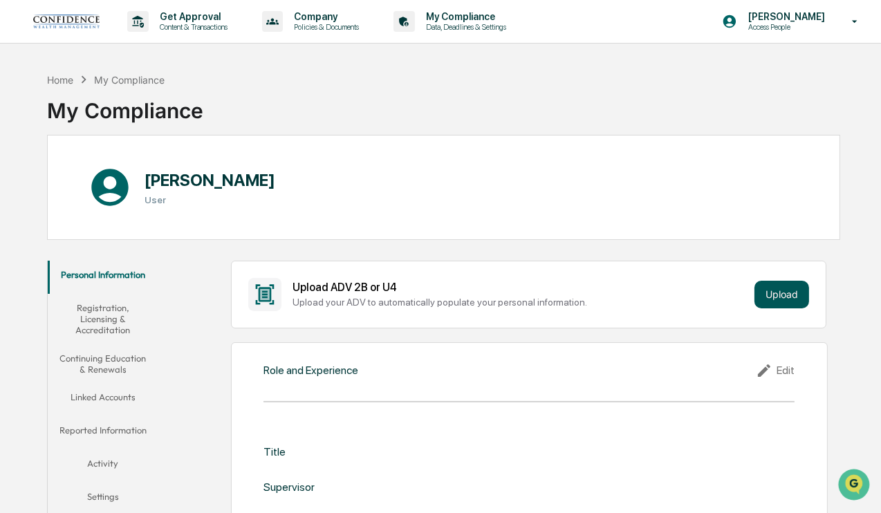
click at [771, 291] on button "Upload" at bounding box center [781, 295] width 55 height 28
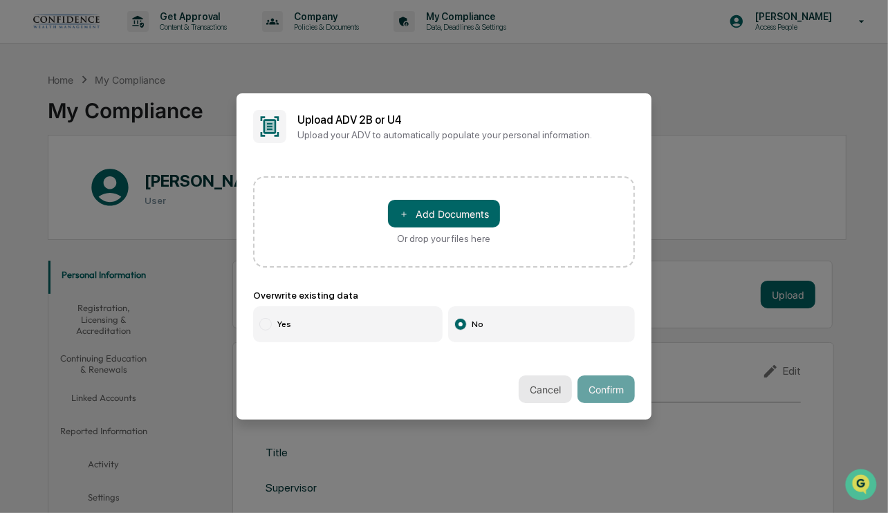
click at [547, 389] on button "Cancel" at bounding box center [544, 389] width 53 height 28
